Goal: Find specific page/section: Find specific page/section

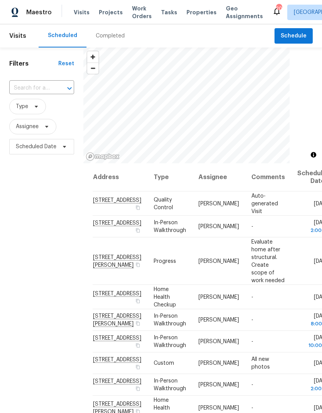
click at [197, 13] on span "Properties" at bounding box center [202, 13] width 30 height 8
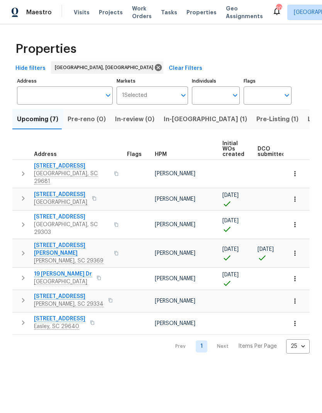
click at [298, 171] on icon "button" at bounding box center [295, 174] width 8 height 8
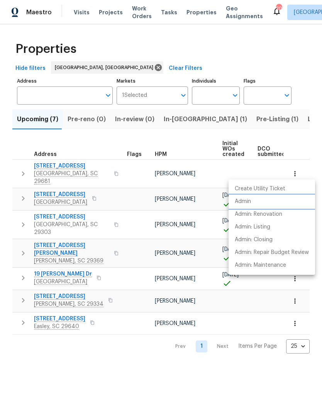
click at [248, 205] on p "Admin" at bounding box center [243, 202] width 16 height 8
